Goal: Communication & Community: Answer question/provide support

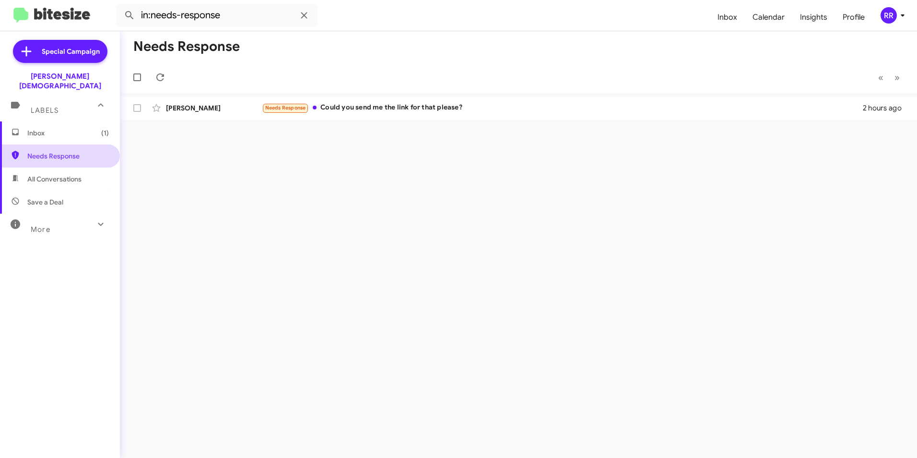
click at [43, 151] on span "Needs Response" at bounding box center [68, 156] width 82 height 10
click at [45, 151] on span "Needs Response" at bounding box center [68, 156] width 82 height 10
click at [192, 112] on div "[PERSON_NAME]" at bounding box center [214, 108] width 96 height 10
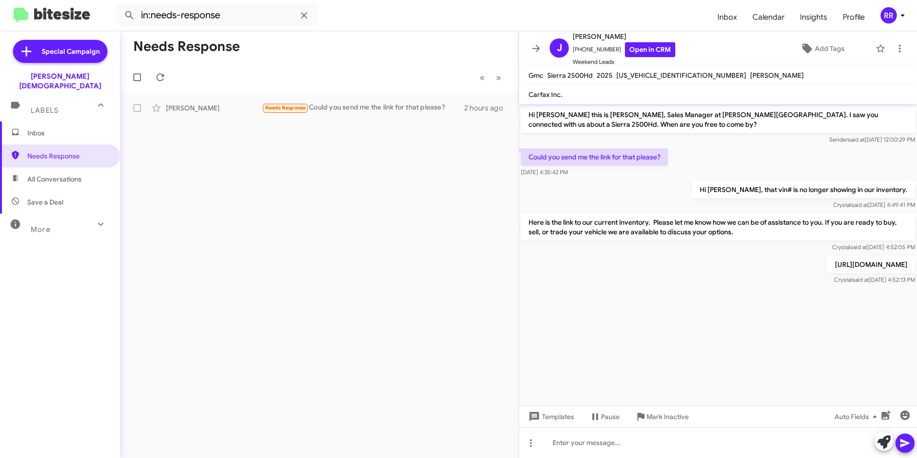
click at [35, 128] on span "Inbox" at bounding box center [60, 132] width 120 height 23
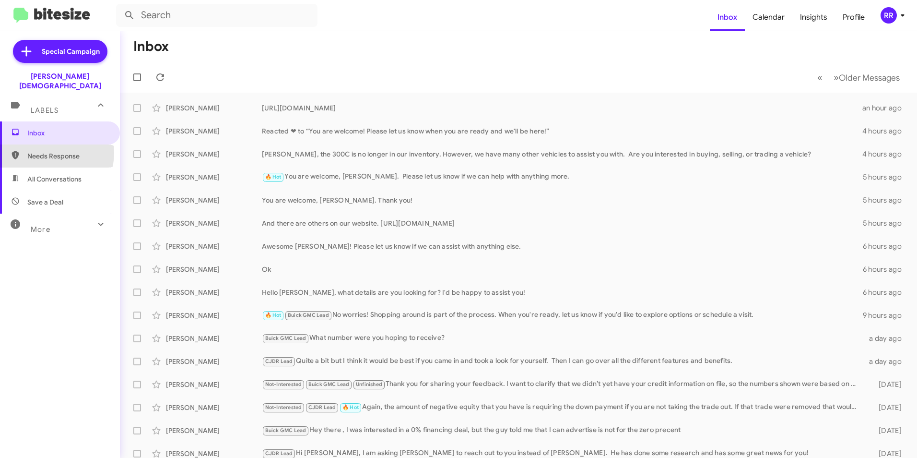
click at [50, 151] on span "Needs Response" at bounding box center [68, 156] width 82 height 10
type input "in:needs-response"
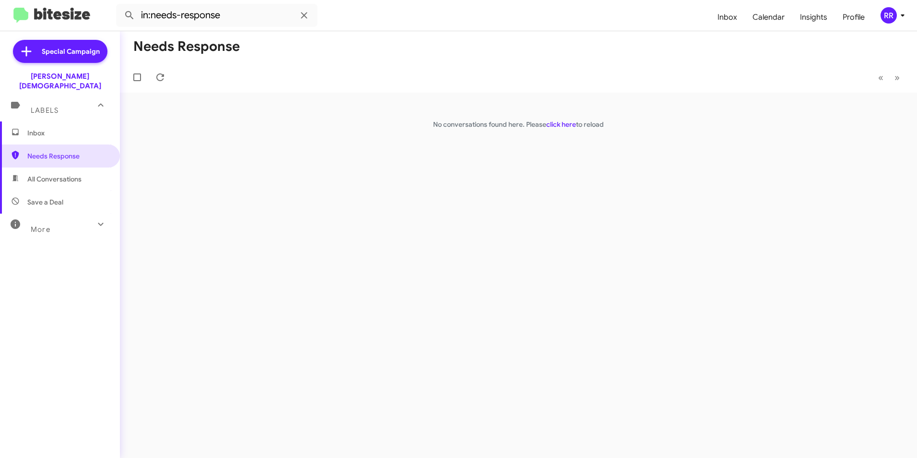
click at [34, 225] on span "More" at bounding box center [41, 229] width 20 height 9
click at [58, 151] on span "Needs Response" at bounding box center [68, 156] width 82 height 10
